Goal: Task Accomplishment & Management: Use online tool/utility

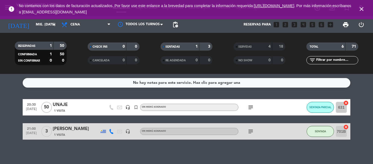
scroll to position [3, 0]
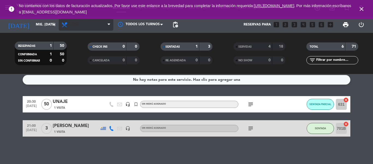
click at [80, 26] on span "Cena" at bounding box center [86, 25] width 55 height 12
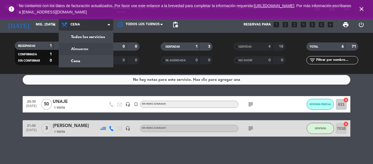
click at [82, 49] on div "menu Villegas Resto & Grill jueves 4. septiembre - 13:23 Mis reservas Mapa de m…" at bounding box center [186, 37] width 373 height 74
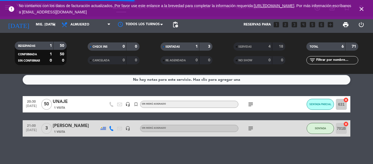
click at [362, 11] on icon "close" at bounding box center [361, 9] width 7 height 7
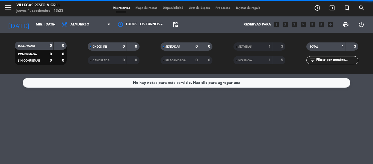
scroll to position [0, 0]
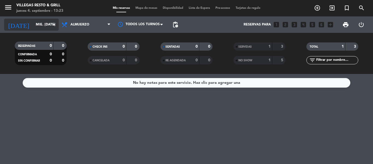
click at [33, 22] on input "mié. [DATE]" at bounding box center [56, 24] width 46 height 9
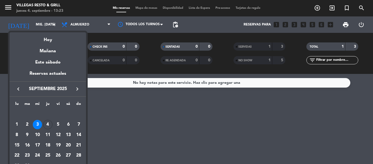
click at [77, 27] on div at bounding box center [186, 82] width 373 height 164
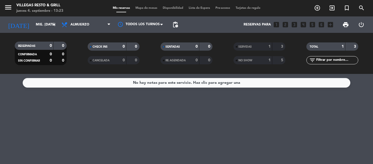
drag, startPoint x: 253, startPoint y: 42, endPoint x: 254, endPoint y: 45, distance: 3.3
click at [253, 41] on div "SERVIDAS 1 3 NO SHOW 1 5" at bounding box center [259, 53] width 73 height 30
click at [254, 45] on div "SERVIDAS" at bounding box center [247, 46] width 25 height 6
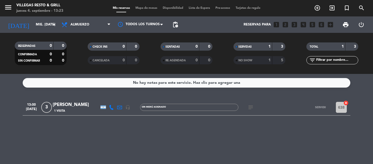
click at [254, 45] on div "SERVIDAS" at bounding box center [247, 46] width 25 height 6
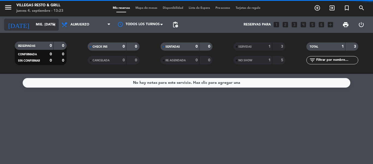
click at [37, 22] on input "mié. [DATE]" at bounding box center [56, 24] width 46 height 9
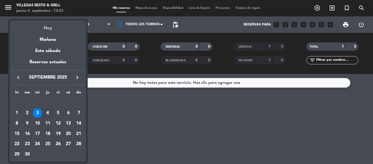
click at [50, 24] on div "Hoy" at bounding box center [48, 25] width 76 height 11
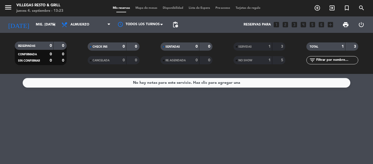
type input "[DEMOGRAPHIC_DATA] [DATE]"
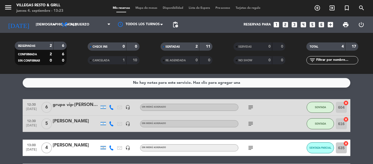
scroll to position [43, 0]
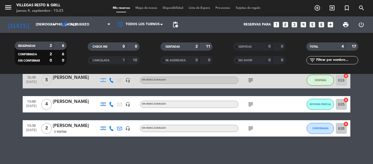
click at [251, 130] on icon "subject" at bounding box center [250, 128] width 7 height 7
click at [79, 128] on div "[PERSON_NAME]" at bounding box center [76, 125] width 46 height 7
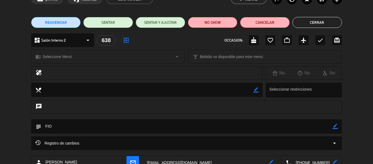
scroll to position [0, 0]
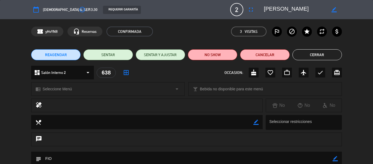
click at [323, 55] on button "Cerrar" at bounding box center [317, 54] width 49 height 11
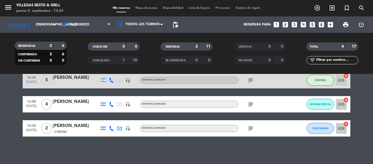
click at [250, 103] on icon "subject" at bounding box center [250, 104] width 7 height 7
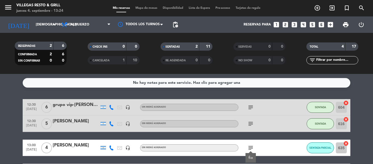
click at [64, 106] on div "grupo vip-[PERSON_NAME]" at bounding box center [76, 104] width 46 height 7
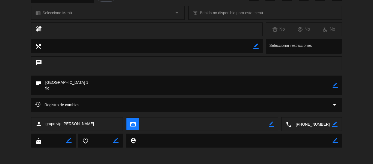
scroll to position [128, 0]
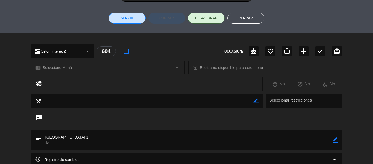
click at [238, 20] on button "Cerrar" at bounding box center [246, 18] width 37 height 11
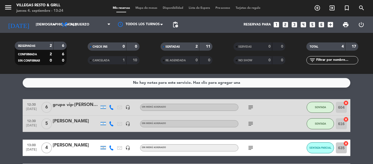
click at [151, 7] on span "Mapa de mesas" at bounding box center [146, 8] width 27 height 3
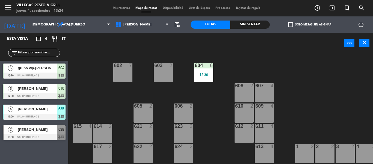
click at [31, 93] on div at bounding box center [34, 96] width 63 height 6
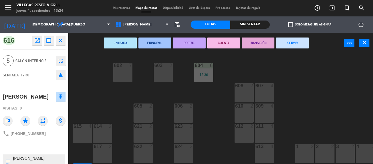
scroll to position [24, 0]
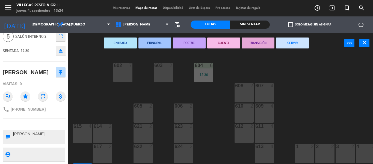
drag, startPoint x: 101, startPoint y: 87, endPoint x: 54, endPoint y: 107, distance: 51.3
click at [101, 87] on div "602 7 603 2 604 6 12:30 608 2 607 4 605 2 606 2 610 2 609 4 621 2 623 2 614 2 6…" at bounding box center [222, 108] width 301 height 110
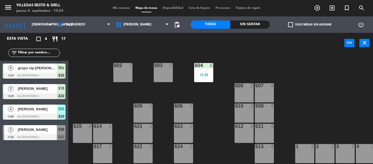
click at [29, 113] on div "[PERSON_NAME]" at bounding box center [37, 108] width 40 height 9
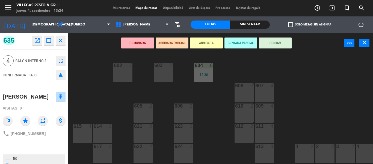
scroll to position [37, 0]
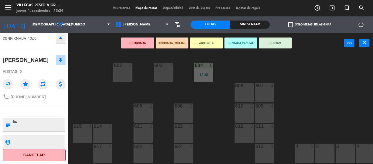
drag, startPoint x: 104, startPoint y: 94, endPoint x: 100, endPoint y: 96, distance: 4.3
click at [104, 94] on div "602 7 603 2 604 6 12:30 608 2 607 4 605 2 606 2 610 2 609 4 621 2 623 2 614 2 6…" at bounding box center [222, 108] width 301 height 110
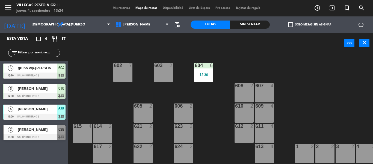
click at [39, 133] on div "[PERSON_NAME]" at bounding box center [37, 129] width 40 height 9
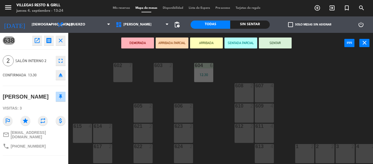
scroll to position [47, 0]
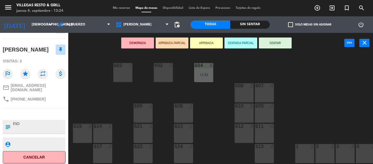
click at [90, 101] on div "602 7 603 2 604 6 12:30 608 2 607 4 605 2 606 2 610 2 609 4 621 2 623 2 614 2 6…" at bounding box center [222, 108] width 301 height 110
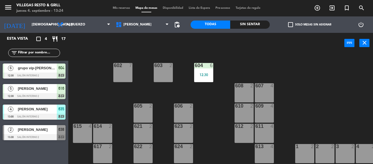
click at [90, 101] on div "602 7 603 2 604 6 12:30 608 2 607 4 605 2 606 2 610 2 609 4 621 2 623 2 614 2 6…" at bounding box center [222, 108] width 301 height 110
